Goal: Subscribe to service/newsletter

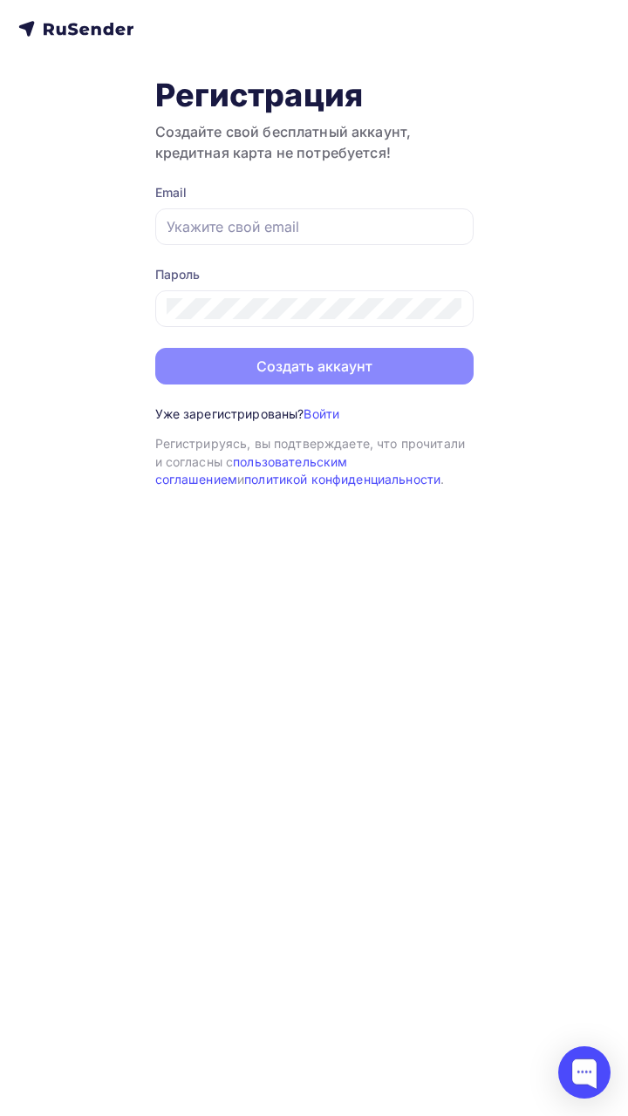
click at [70, 35] on icon at bounding box center [75, 28] width 115 height 21
